Goal: Information Seeking & Learning: Learn about a topic

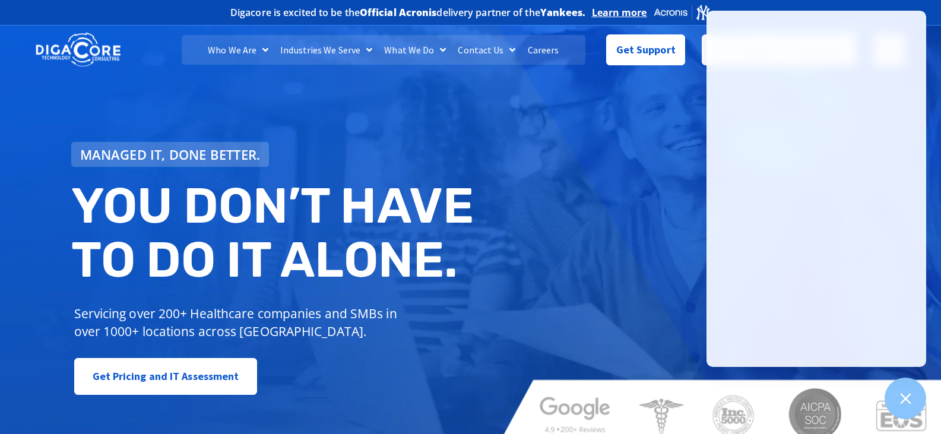
click at [543, 52] on link "Careers" at bounding box center [543, 50] width 43 height 30
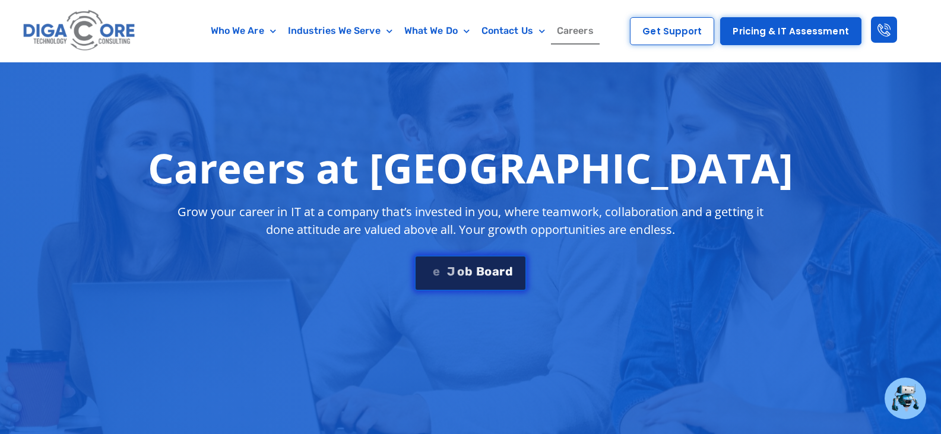
click at [499, 271] on div "S e e J [PERSON_NAME]" at bounding box center [469, 271] width 85 height 12
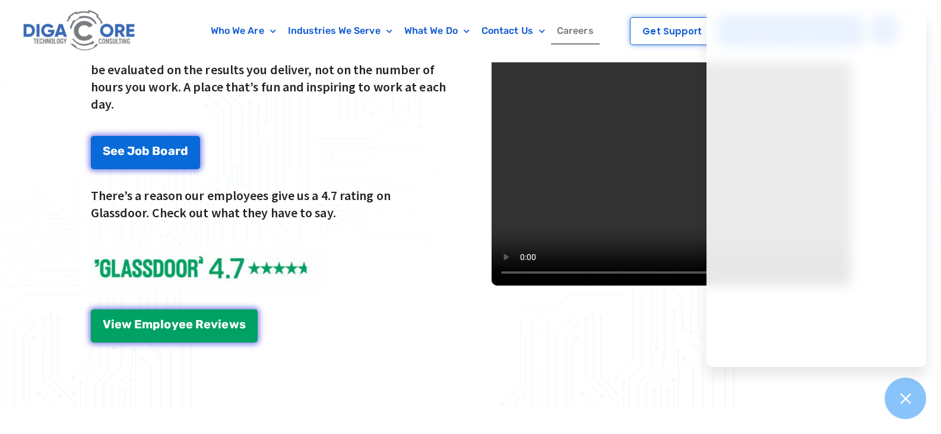
scroll to position [1606, 0]
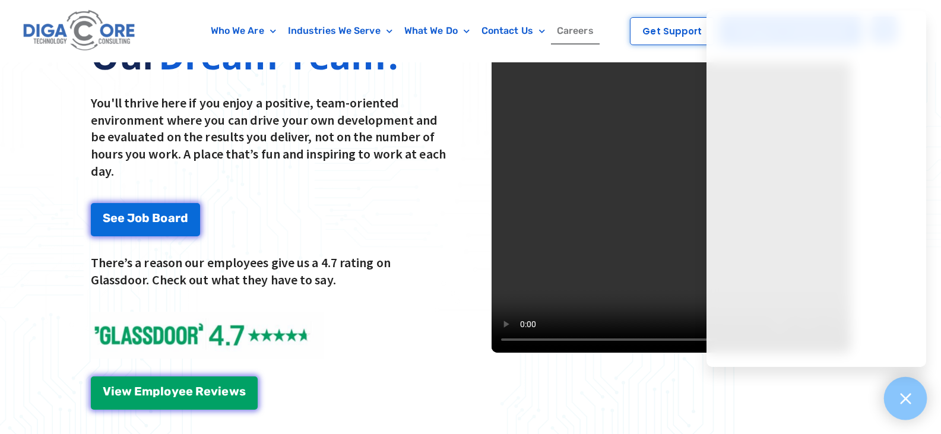
click at [911, 404] on icon at bounding box center [904, 398] width 15 height 15
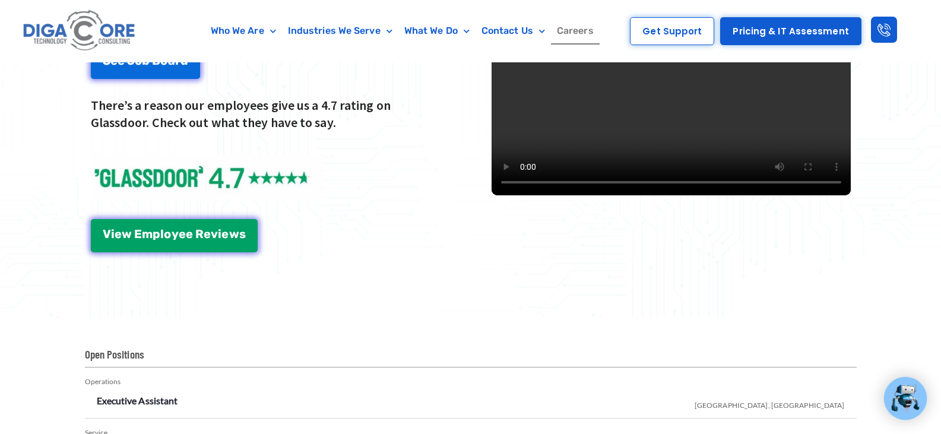
scroll to position [1784, 0]
